Goal: Task Accomplishment & Management: Complete application form

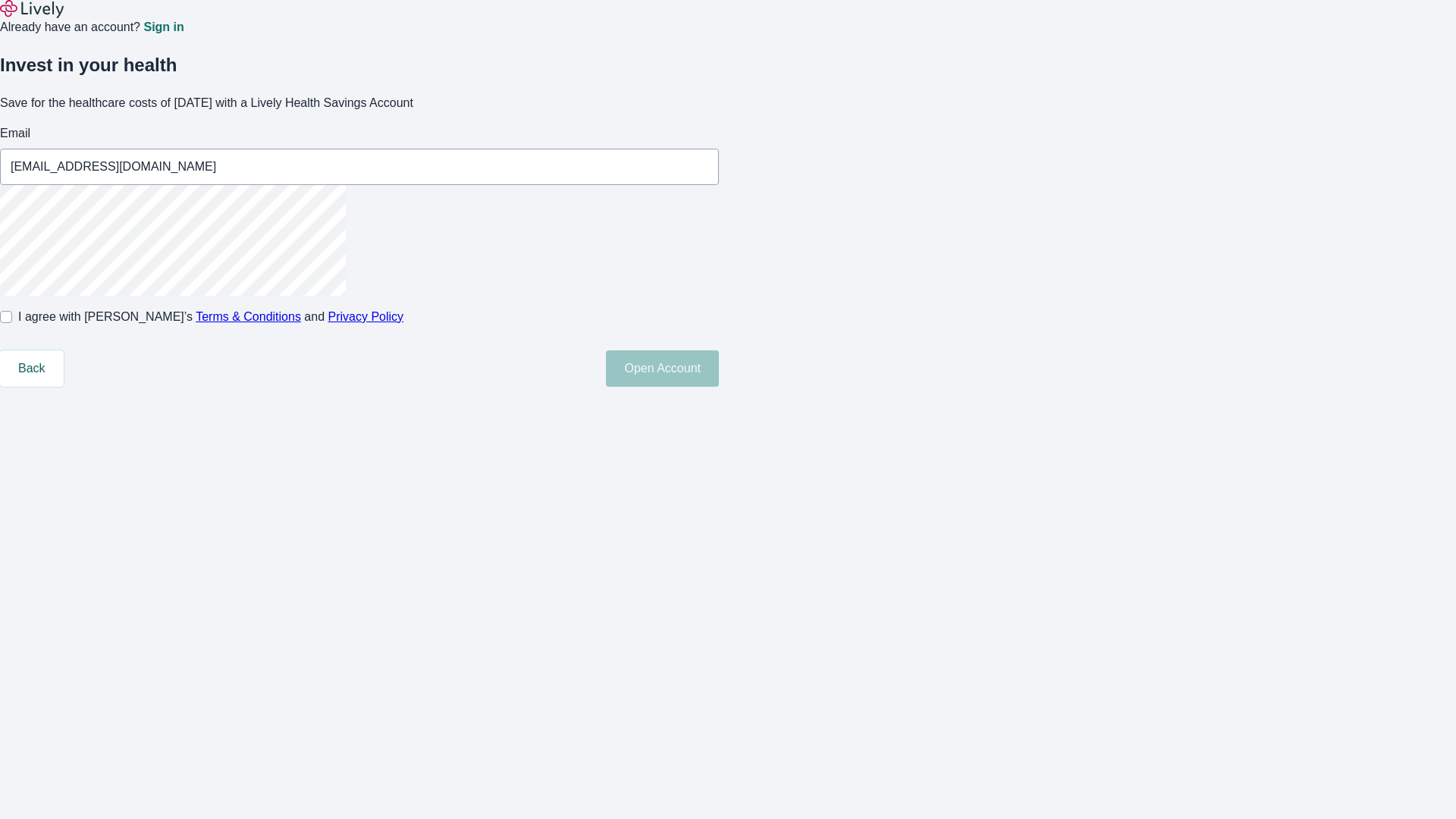
click at [12, 323] on input "I agree with Lively’s Terms & Conditions and Privacy Policy" at bounding box center [6, 317] width 12 height 12
checkbox input "true"
click at [719, 386] on button "Open Account" at bounding box center [662, 368] width 113 height 36
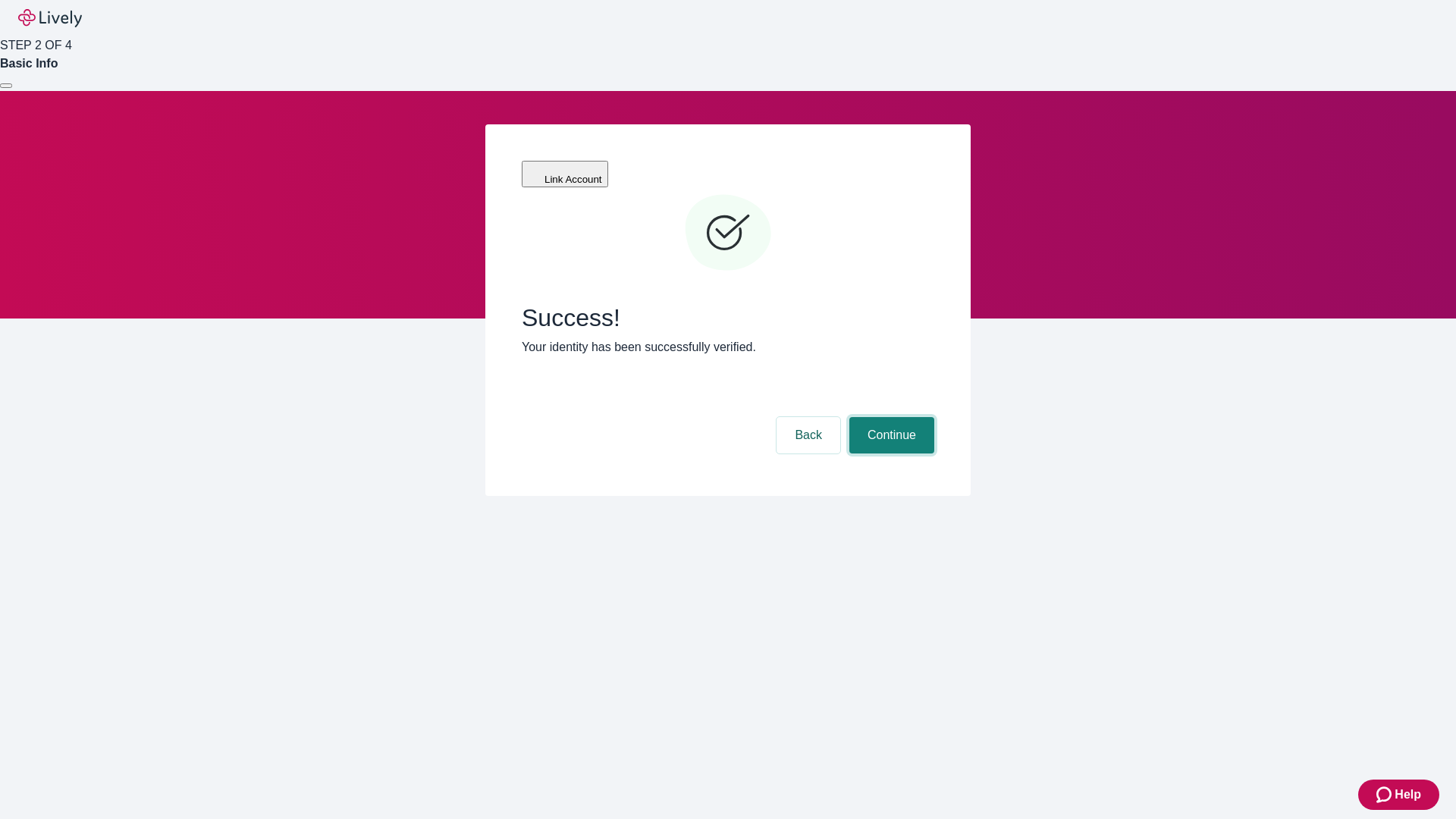
click at [889, 417] on button "Continue" at bounding box center [892, 435] width 85 height 36
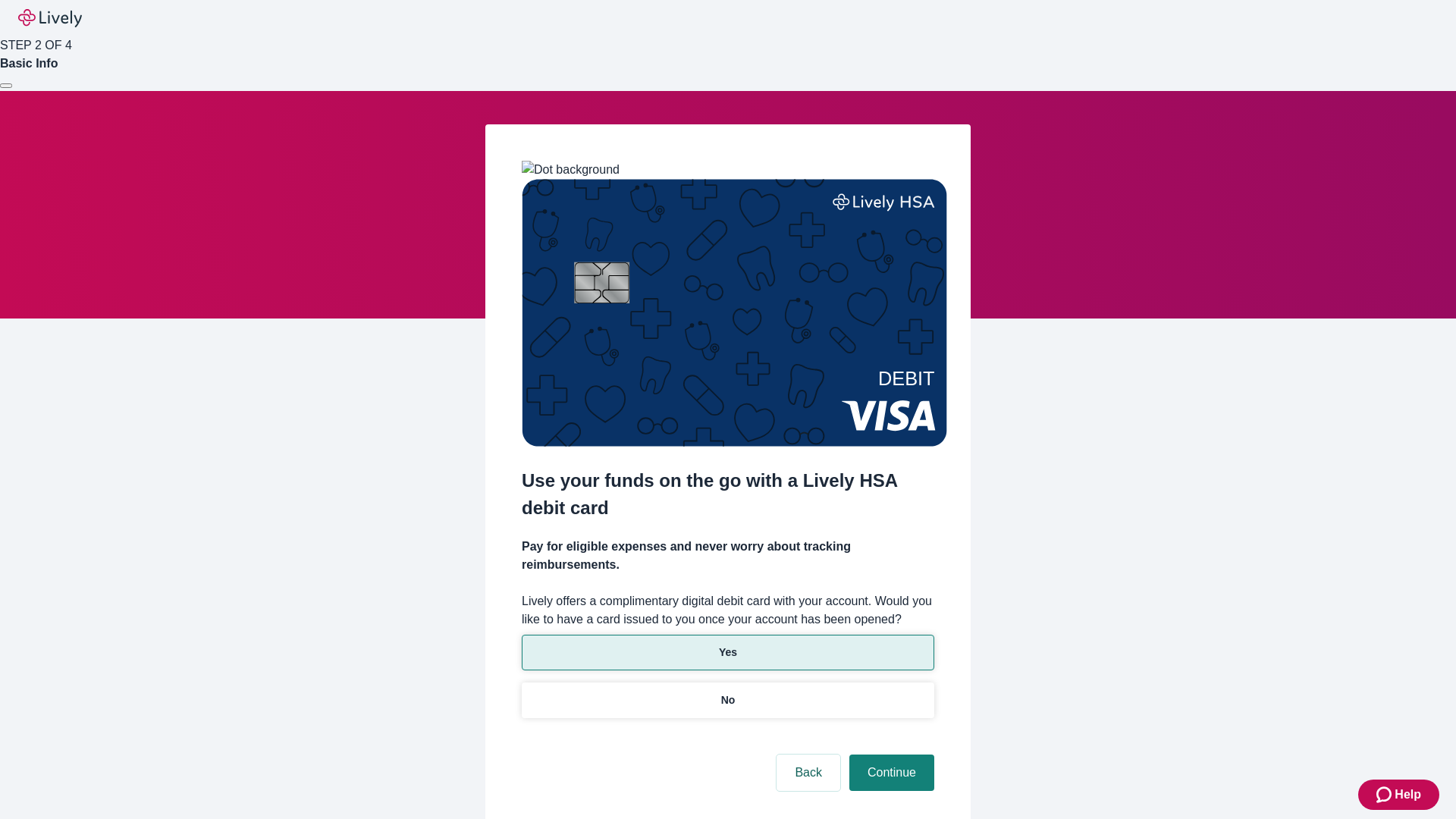
click at [728, 645] on p "Yes" at bounding box center [728, 652] width 18 height 16
click at [889, 755] on button "Continue" at bounding box center [892, 773] width 85 height 36
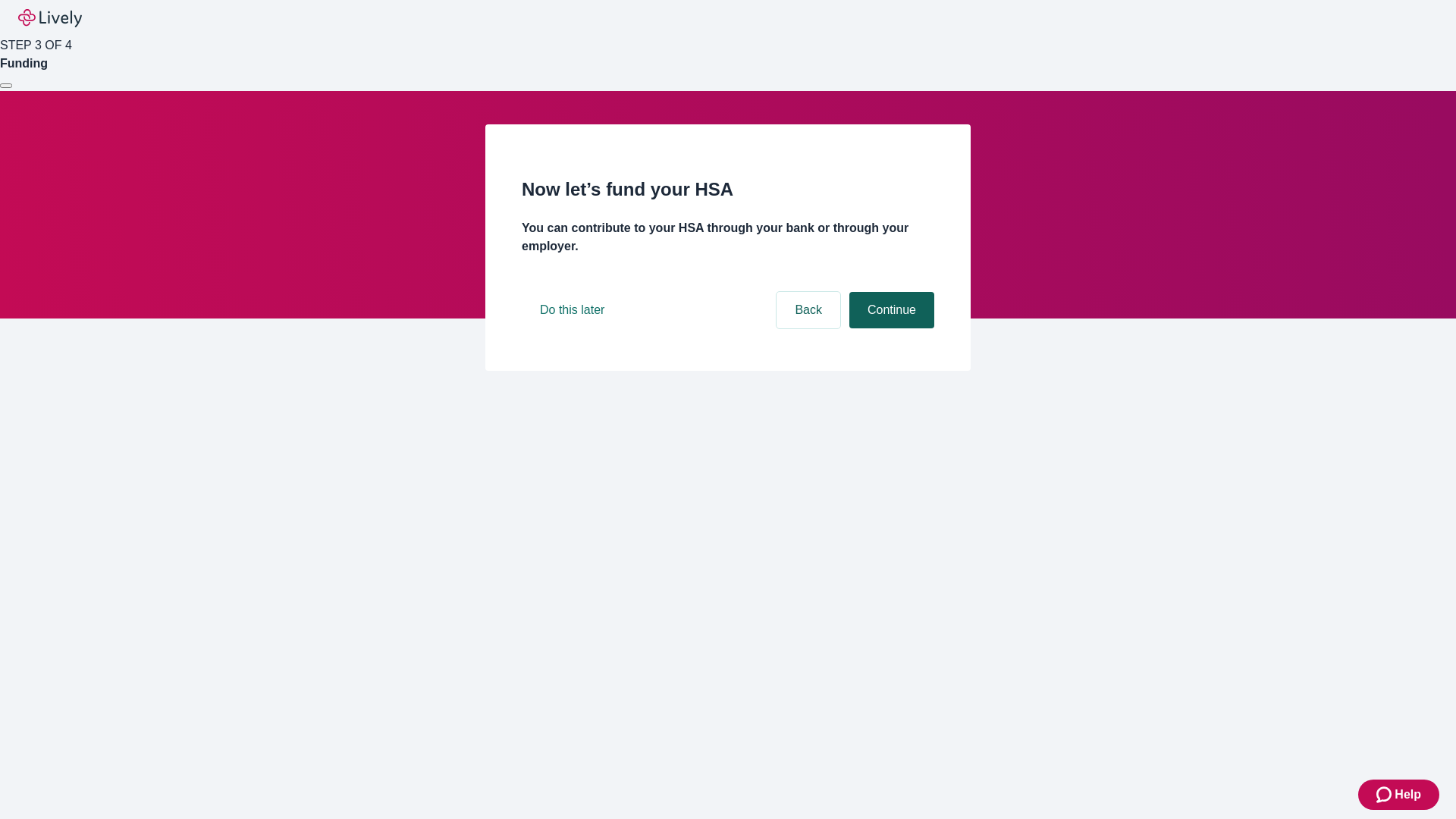
click at [889, 329] on button "Continue" at bounding box center [892, 310] width 85 height 36
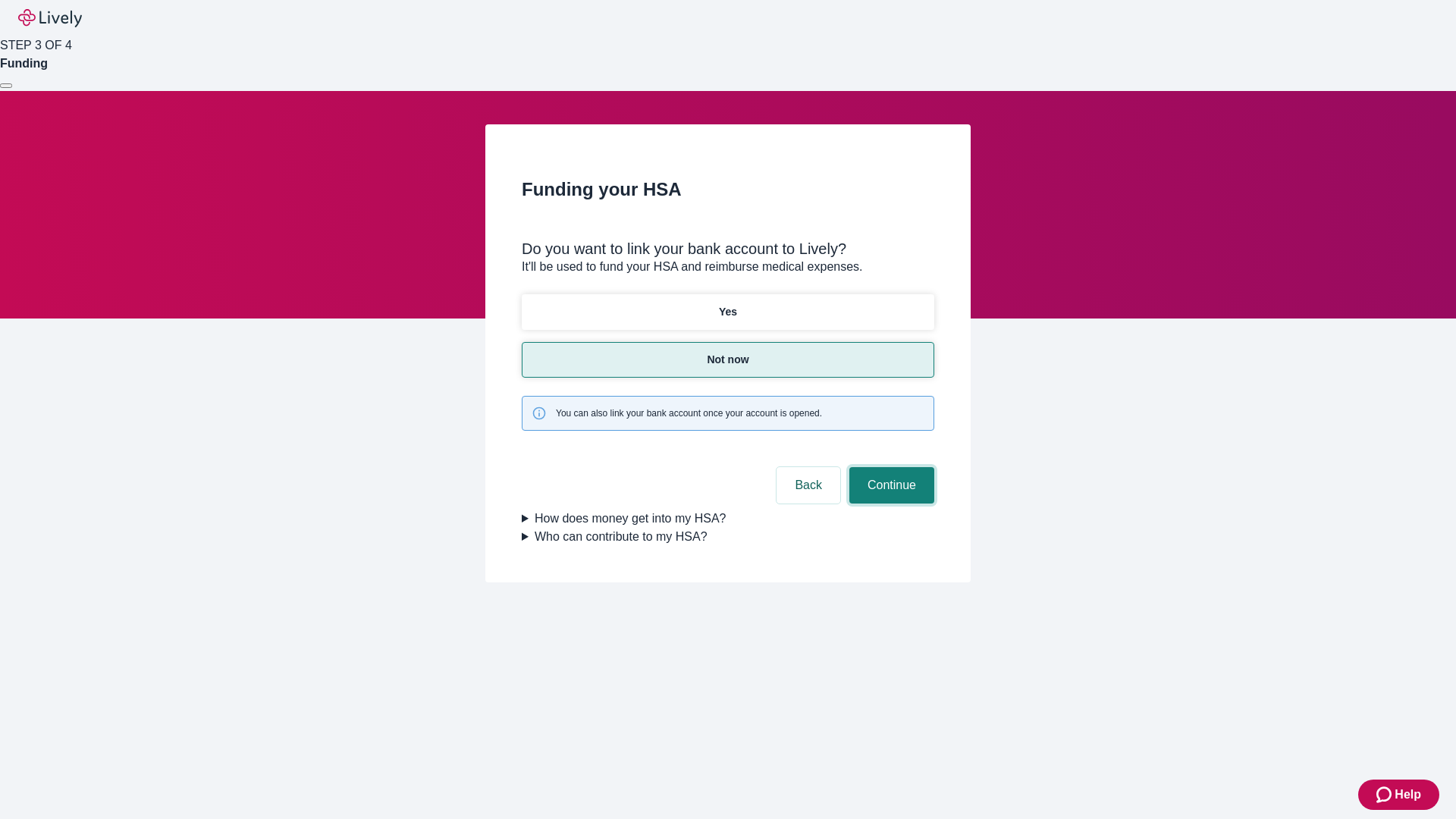
click at [889, 467] on button "Continue" at bounding box center [892, 485] width 85 height 36
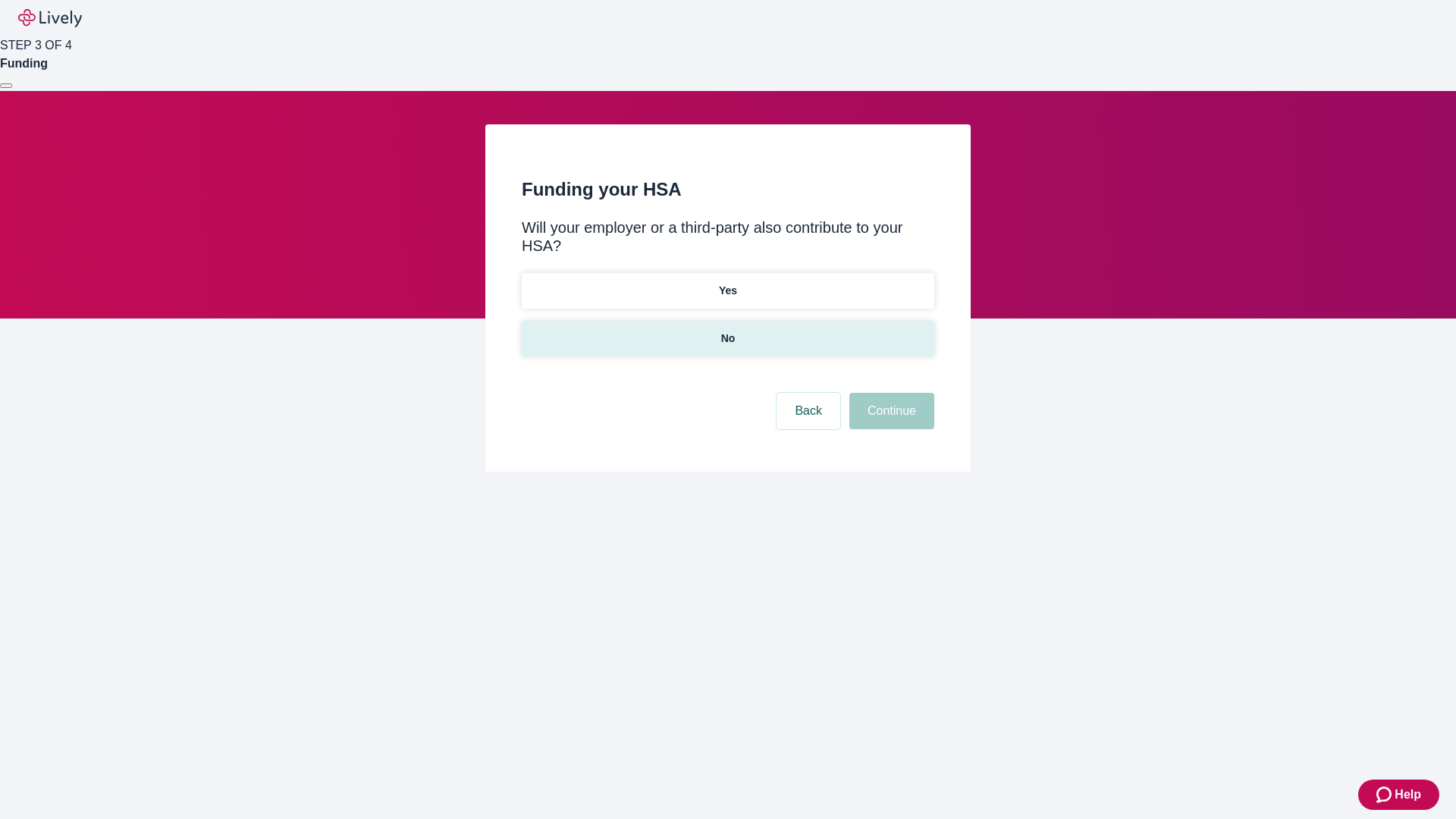
click at [728, 330] on p "No" at bounding box center [728, 338] width 14 height 16
click at [889, 393] on button "Continue" at bounding box center [892, 411] width 85 height 36
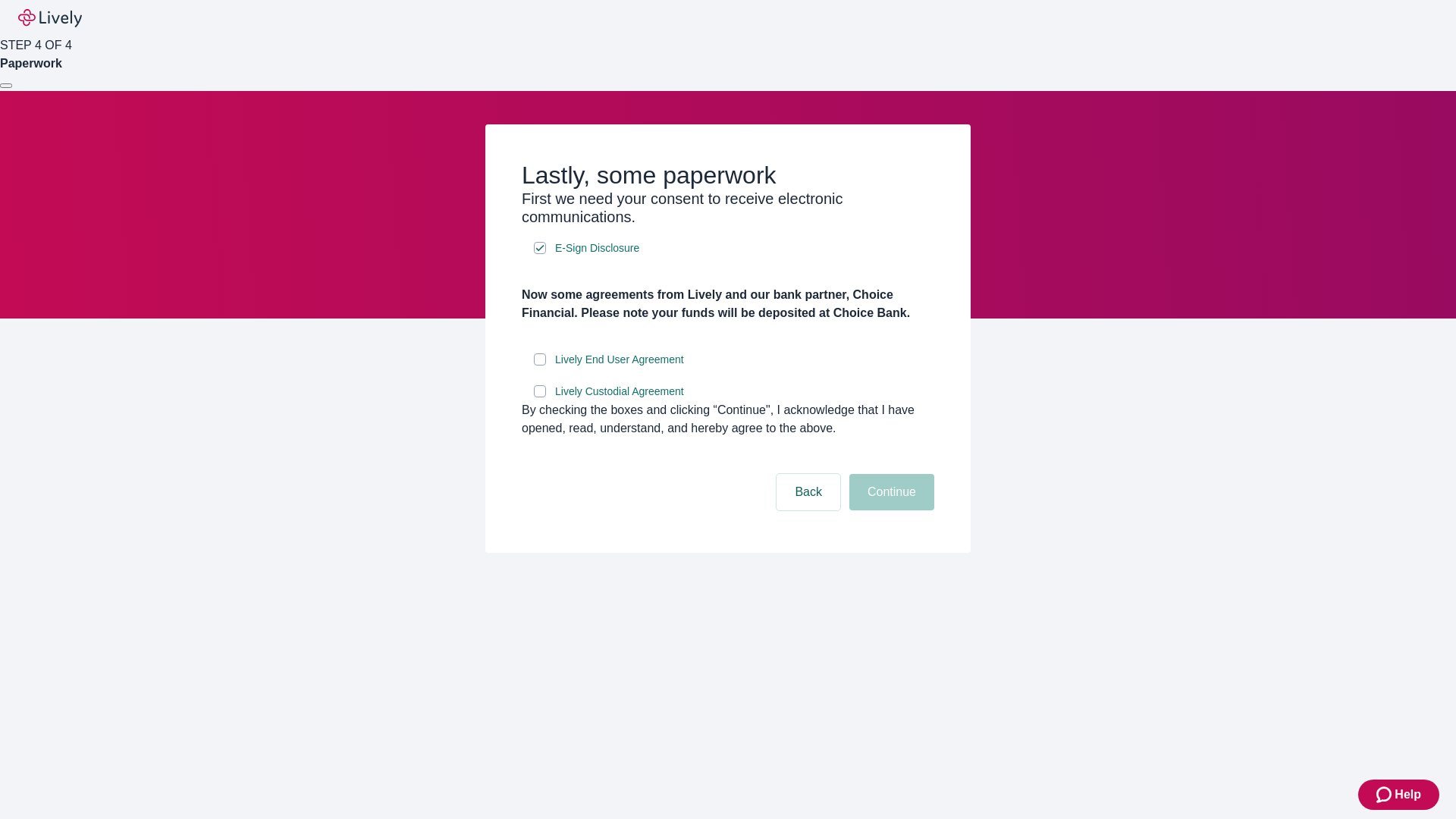
click at [540, 366] on input "Lively End User Agreement" at bounding box center [539, 359] width 12 height 12
checkbox input "true"
click at [540, 397] on input "Lively Custodial Agreement" at bounding box center [539, 391] width 12 height 12
checkbox input "true"
click at [889, 510] on button "Continue" at bounding box center [892, 492] width 85 height 36
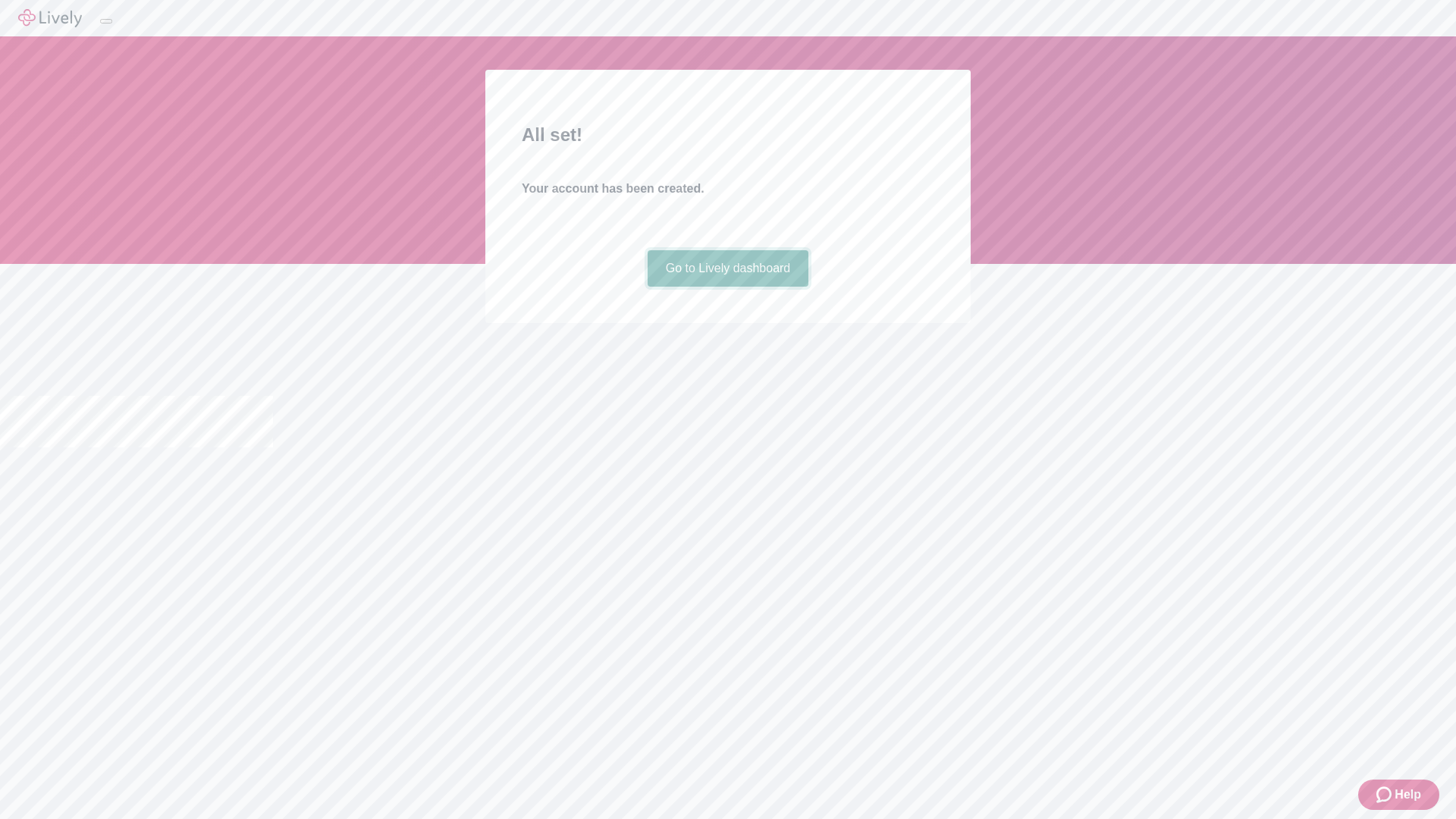
click at [728, 286] on link "Go to Lively dashboard" at bounding box center [728, 268] width 162 height 36
